Goal: Information Seeking & Learning: Learn about a topic

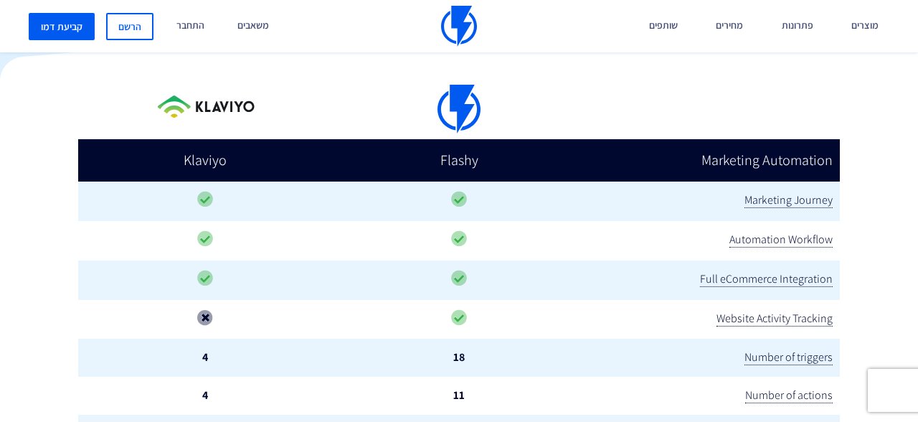
scroll to position [351, 0]
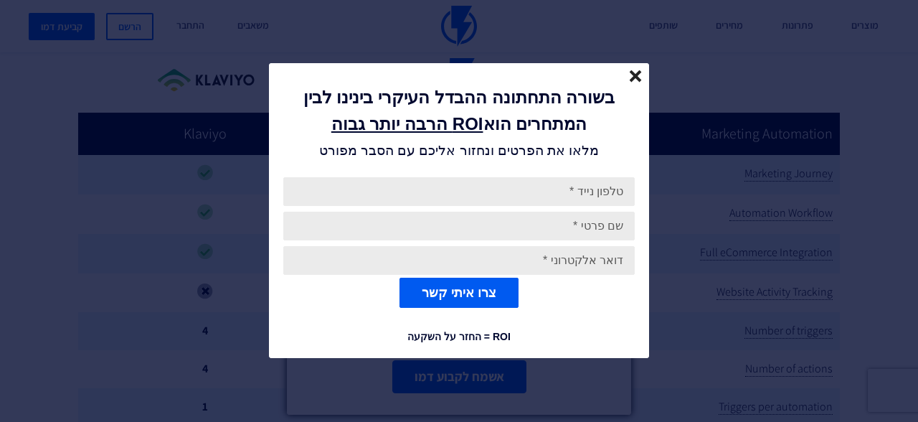
click at [621, 248] on input "email" at bounding box center [459, 260] width 352 height 29
click at [616, 241] on form "צרו איתי קשר" at bounding box center [459, 242] width 380 height 159
click at [601, 126] on p "בשורה התחתונה ההבדל העיקרי בינינו לבין המתחרים הוא ROI הרבה יותר גבוה" at bounding box center [459, 111] width 337 height 53
click at [630, 76] on icon "close" at bounding box center [636, 76] width 12 height 12
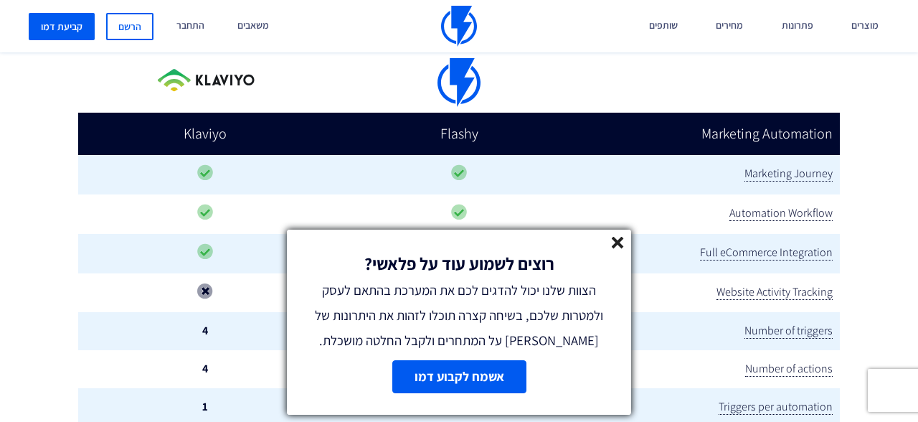
click at [616, 245] on line at bounding box center [618, 242] width 10 height 10
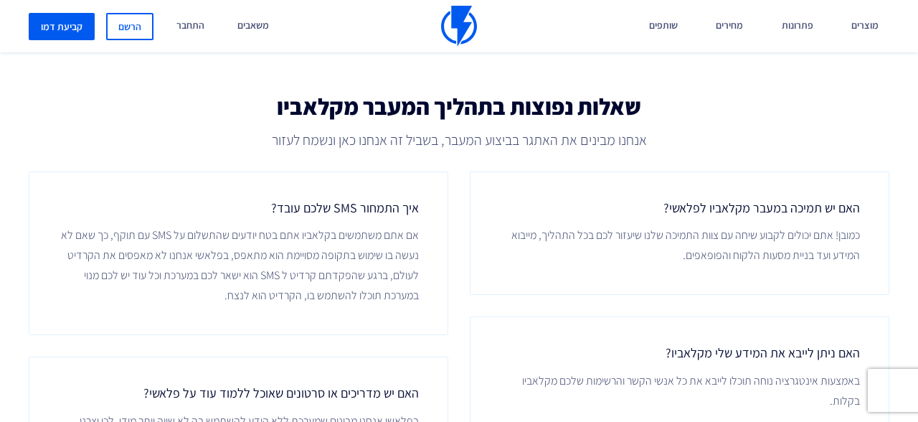
scroll to position [2240, 0]
